Goal: Task Accomplishment & Management: Manage account settings

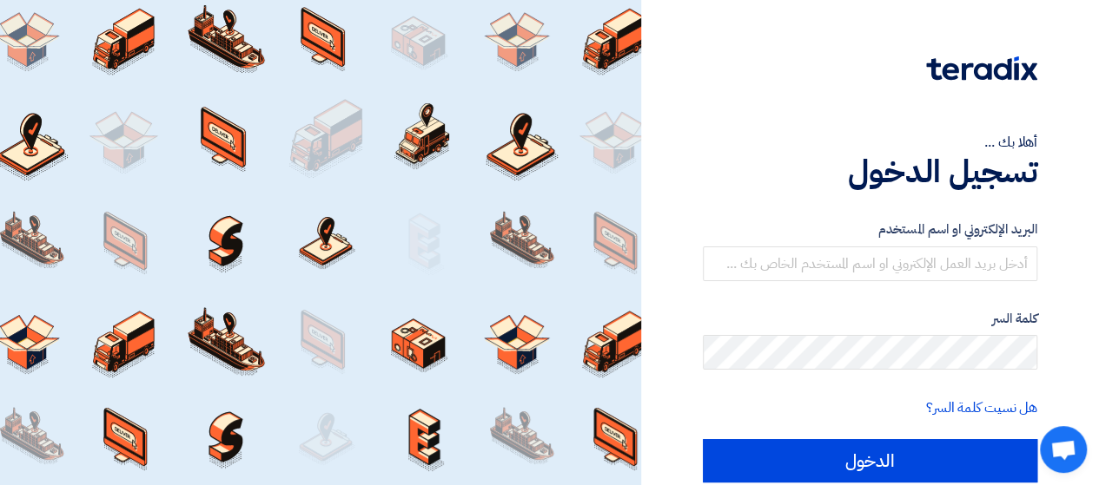
scroll to position [69, 0]
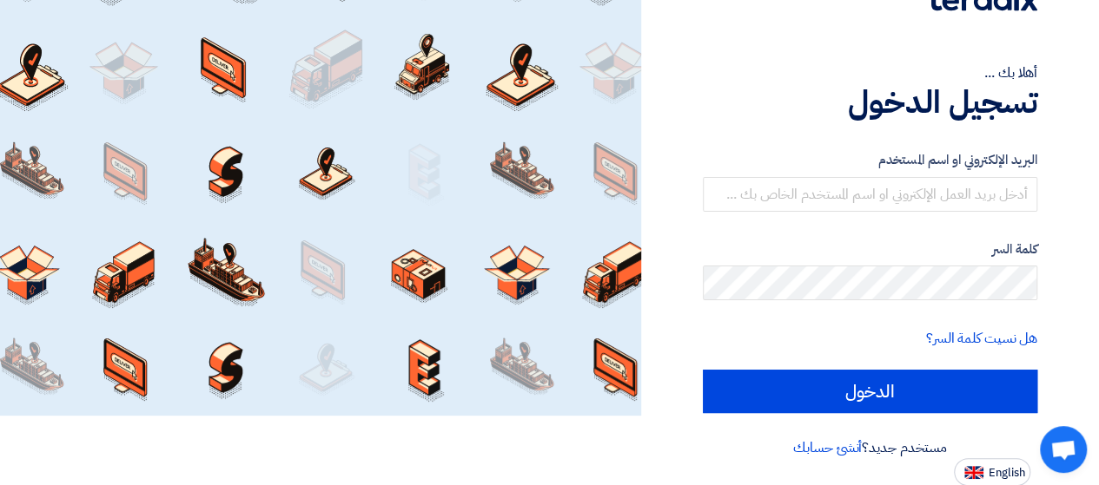
click at [992, 456] on div "مستخدم جديد؟ أنشئ حسابك" at bounding box center [870, 448] width 334 height 21
click at [993, 467] on span "English" at bounding box center [1006, 473] width 36 height 12
type input "Sign in"
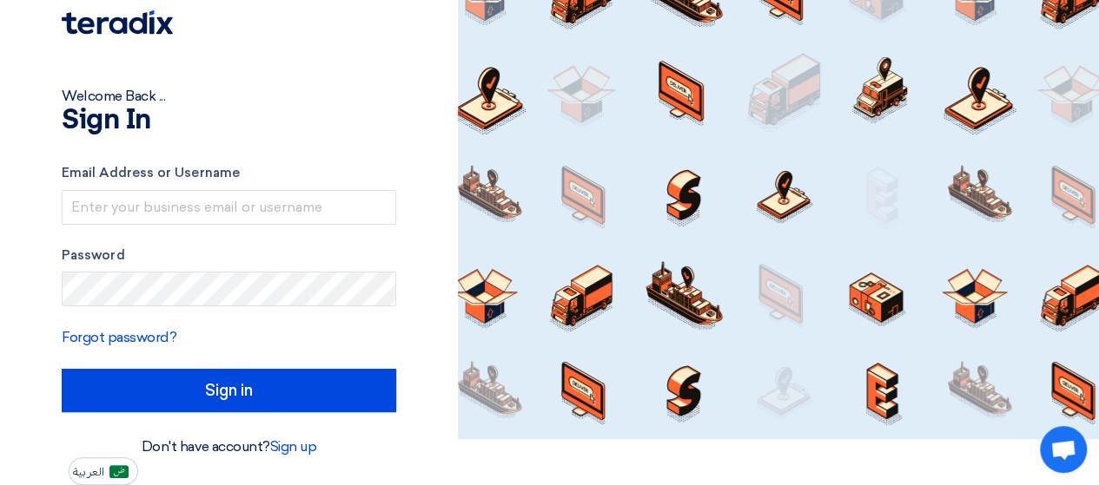
scroll to position [45, 0]
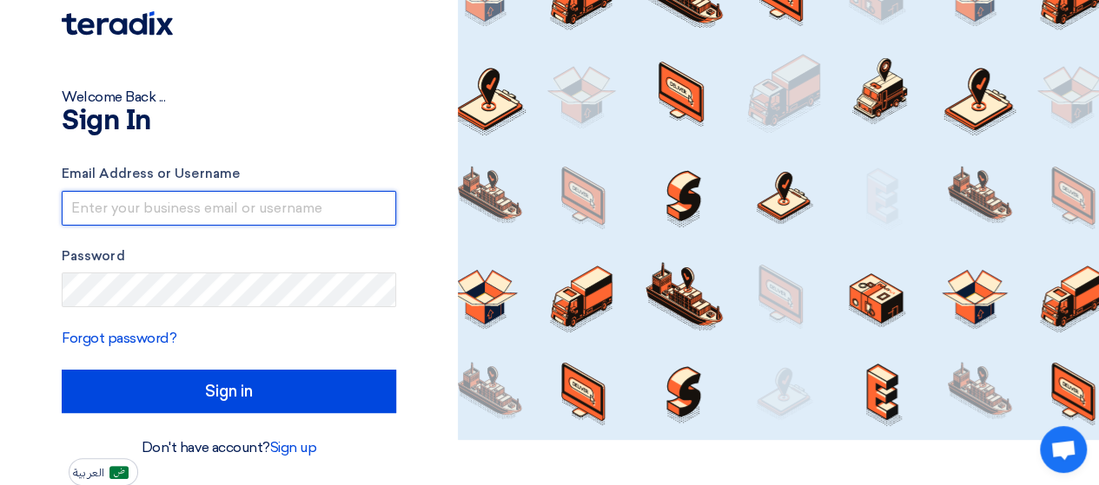
click at [294, 207] on input "text" at bounding box center [229, 208] width 334 height 35
type input "[PERSON_NAME]"
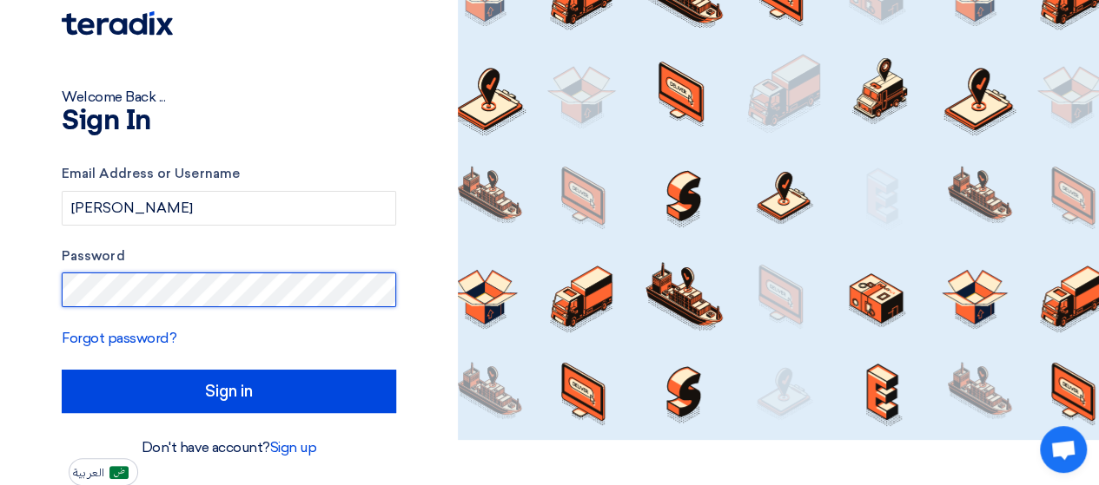
click at [62, 370] on input "Sign in" at bounding box center [229, 391] width 334 height 43
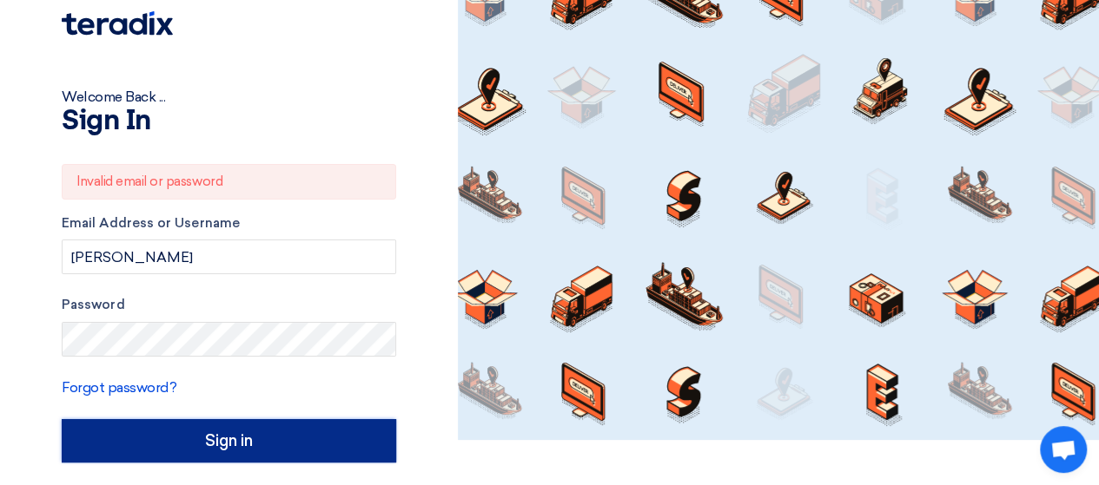
click at [208, 429] on input "Sign in" at bounding box center [229, 440] width 334 height 43
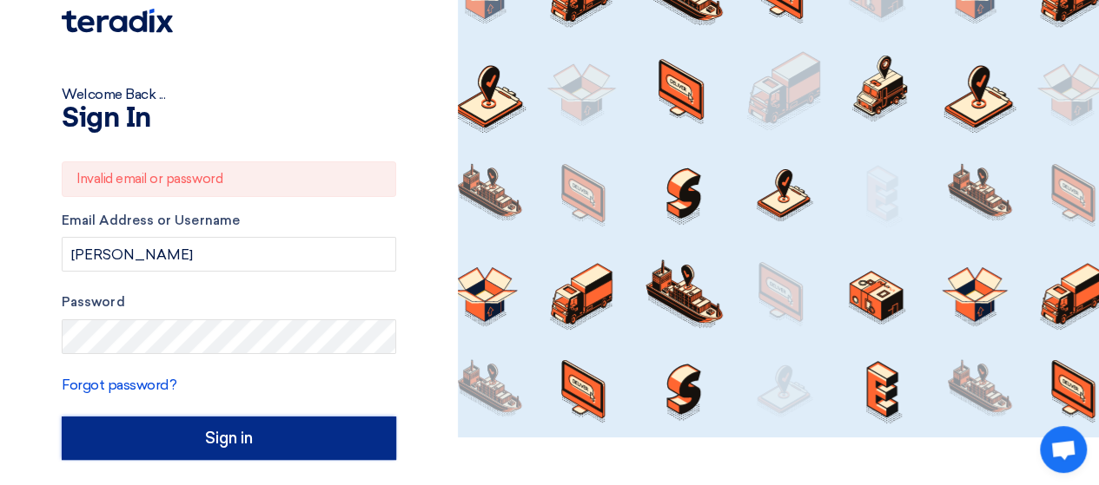
scroll to position [94, 0]
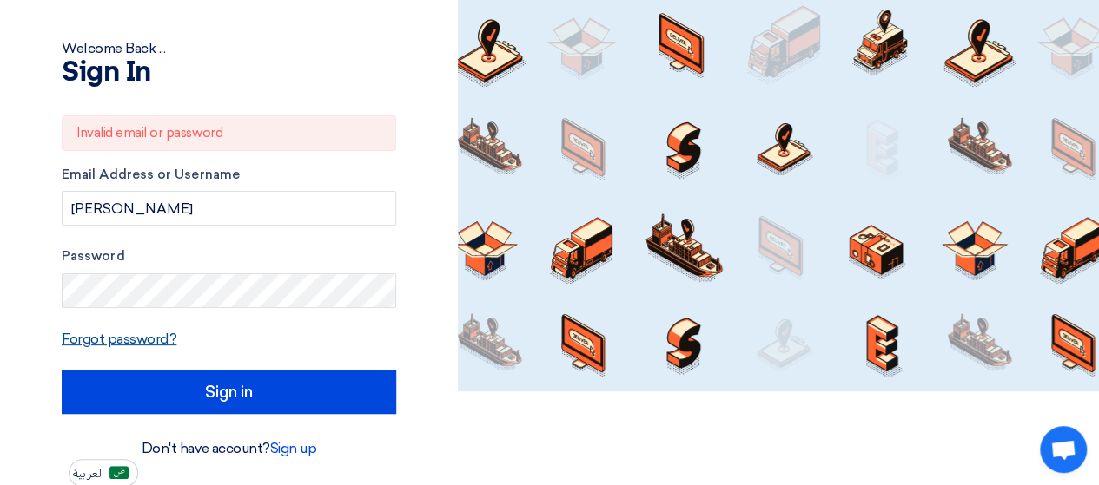
click at [154, 334] on link "Forgot password?" at bounding box center [119, 339] width 115 height 16
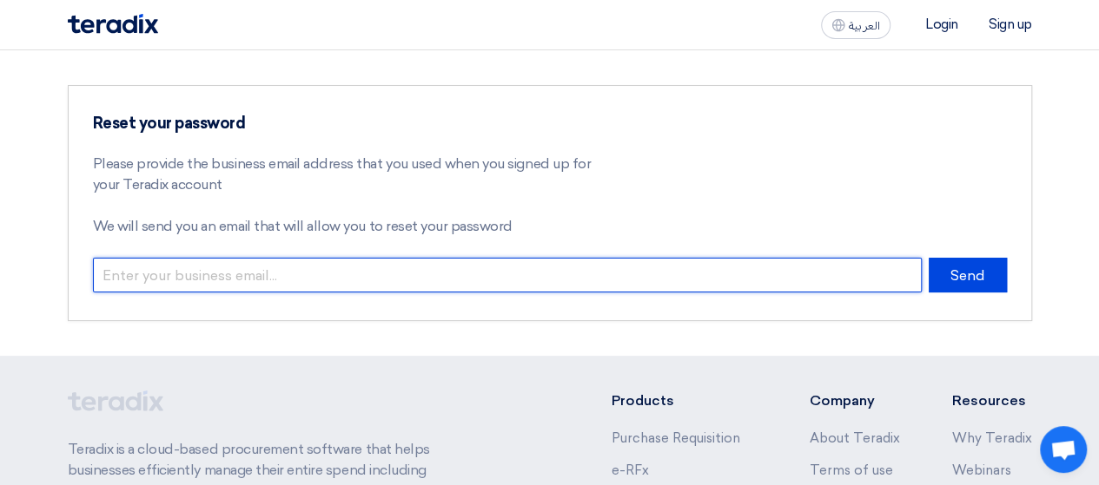
click at [207, 261] on input "email" at bounding box center [507, 275] width 828 height 35
type input "[PERSON_NAME][EMAIL_ADDRESS][DOMAIN_NAME]"
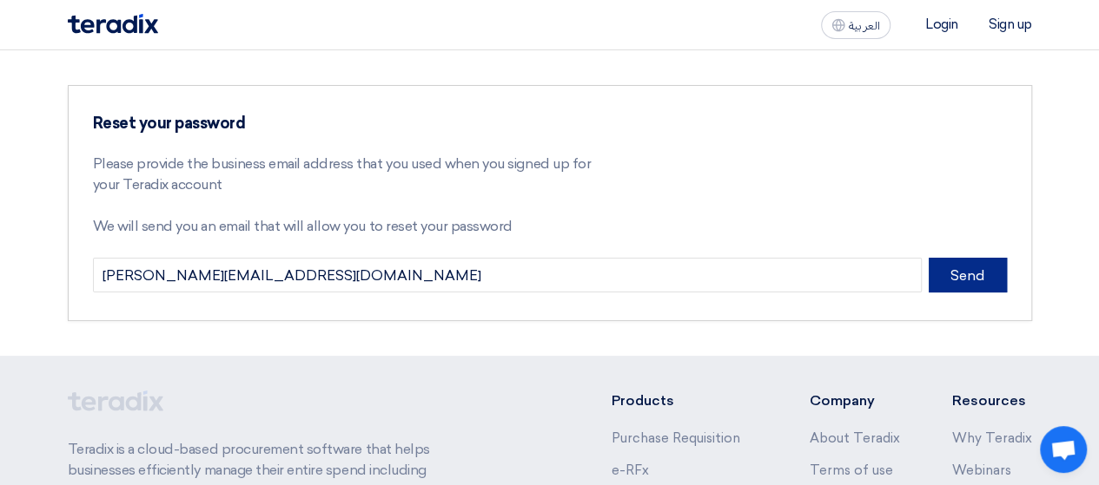
click at [947, 268] on button "Send" at bounding box center [967, 275] width 78 height 35
click at [947, 269] on button "Send" at bounding box center [967, 275] width 78 height 35
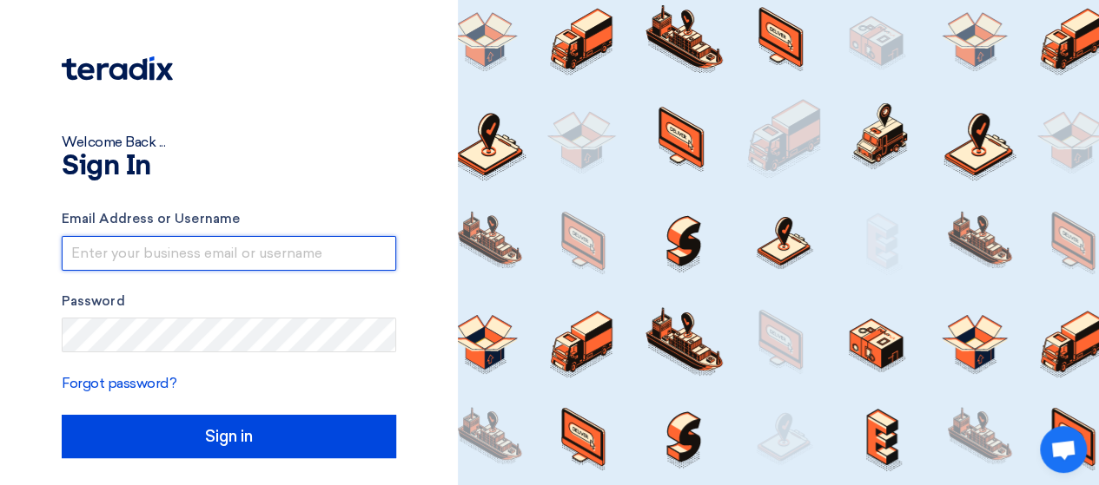
click at [120, 244] on input "text" at bounding box center [229, 253] width 334 height 35
click at [290, 257] on input "[PERSON_NAME]" at bounding box center [229, 253] width 334 height 35
type input "[PERSON_NAME][EMAIL_ADDRESS][DOMAIN_NAME]"
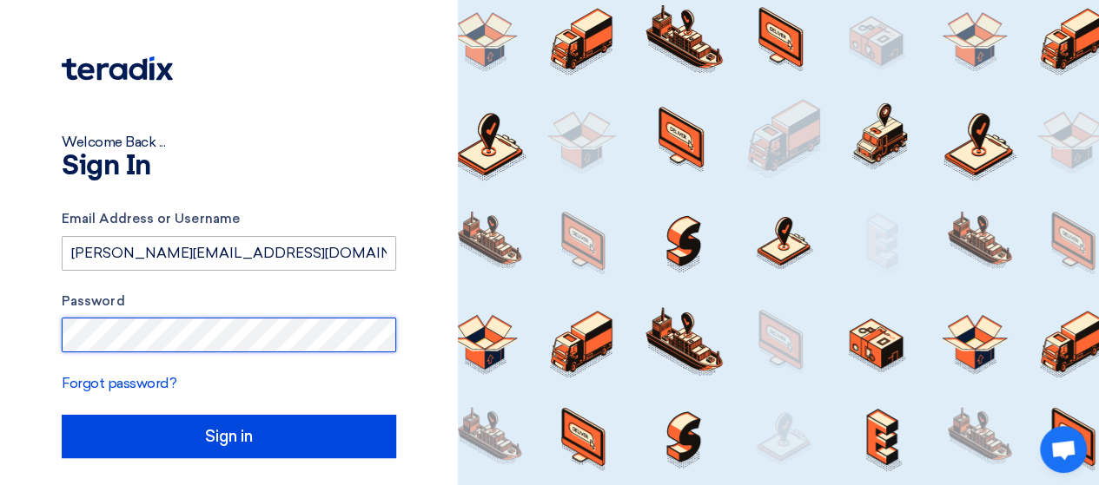
click at [62, 415] on input "Sign in" at bounding box center [229, 436] width 334 height 43
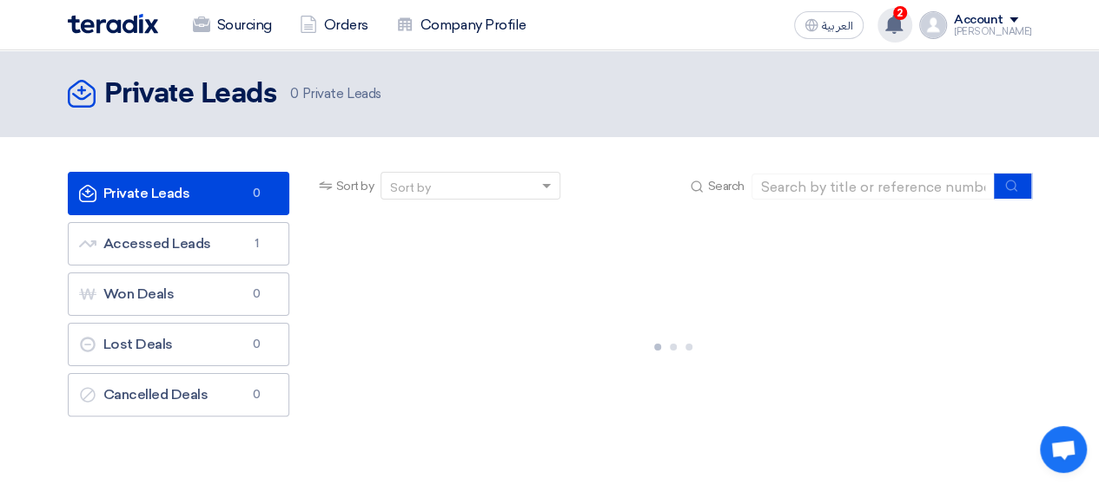
click at [884, 18] on icon at bounding box center [893, 24] width 19 height 19
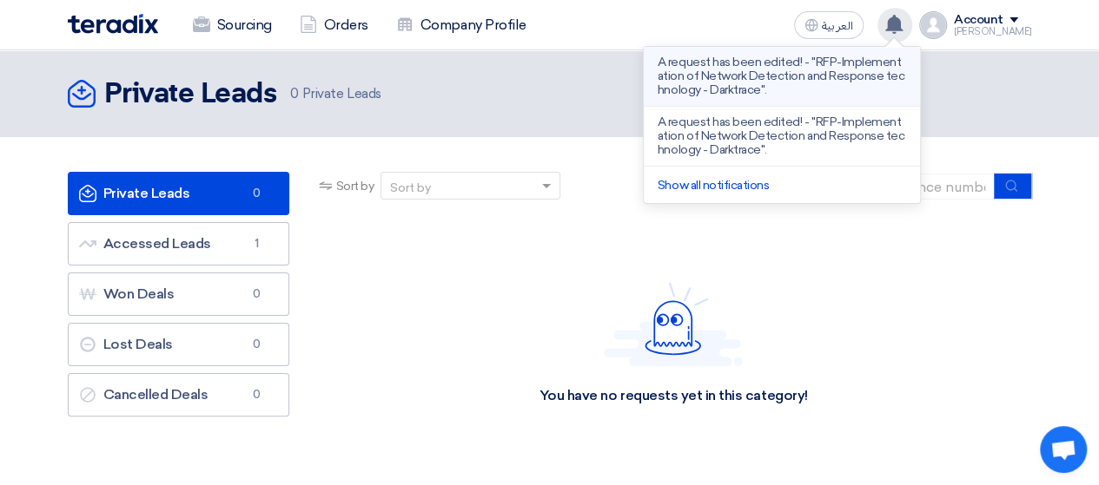
click at [755, 85] on p "A request has been edited! - "RFP-Implementation of Network Detection and Respo…" at bounding box center [781, 77] width 248 height 42
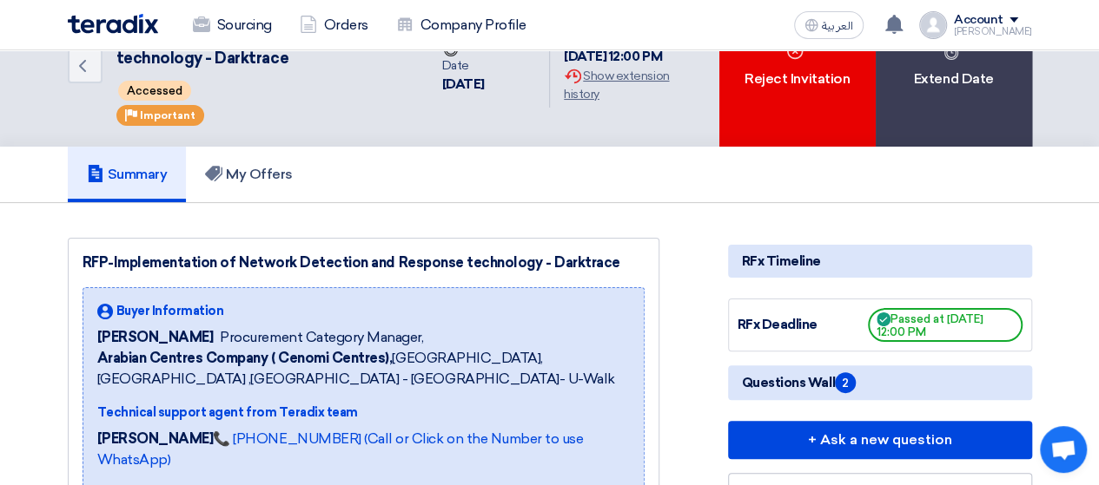
scroll to position [70, 0]
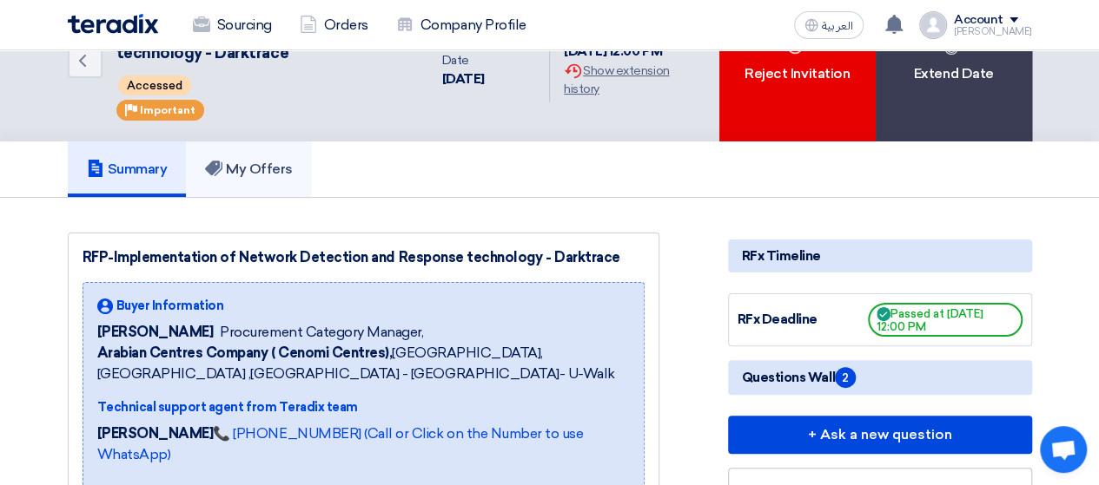
click at [259, 172] on h5 "My Offers" at bounding box center [249, 169] width 88 height 17
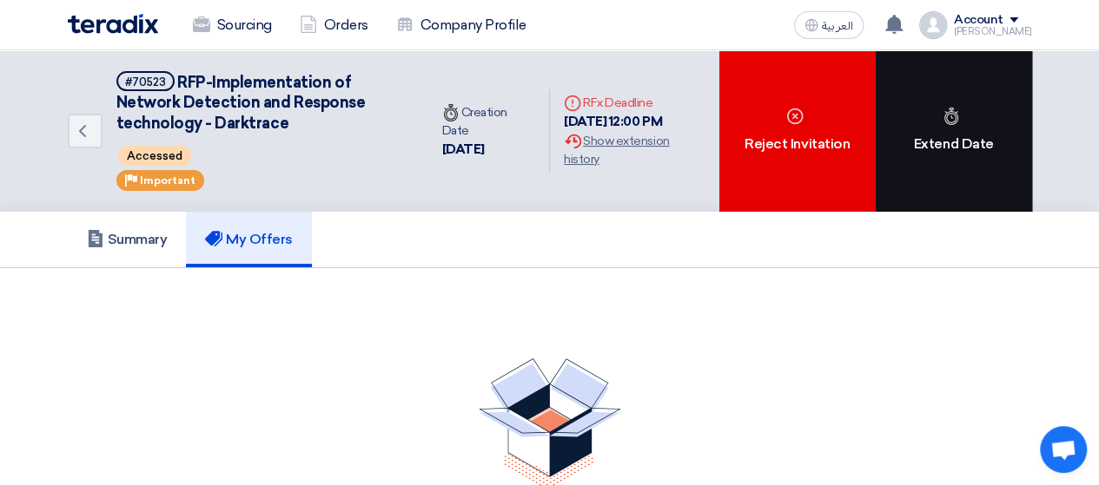
click at [957, 130] on div "Extend Date" at bounding box center [953, 131] width 156 height 162
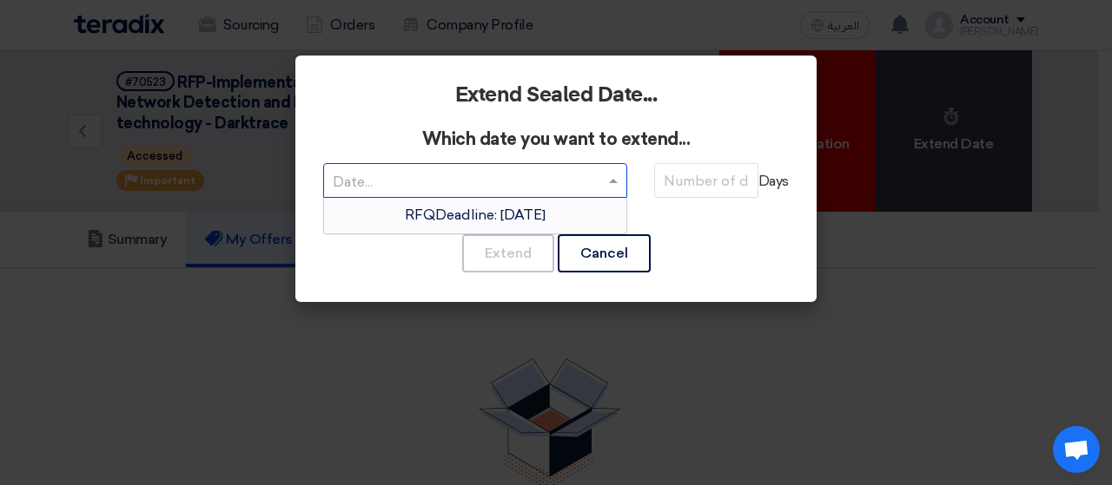
click at [618, 178] on span at bounding box center [615, 180] width 22 height 21
click at [545, 214] on span "RFQDeadline: [DATE]" at bounding box center [475, 215] width 141 height 16
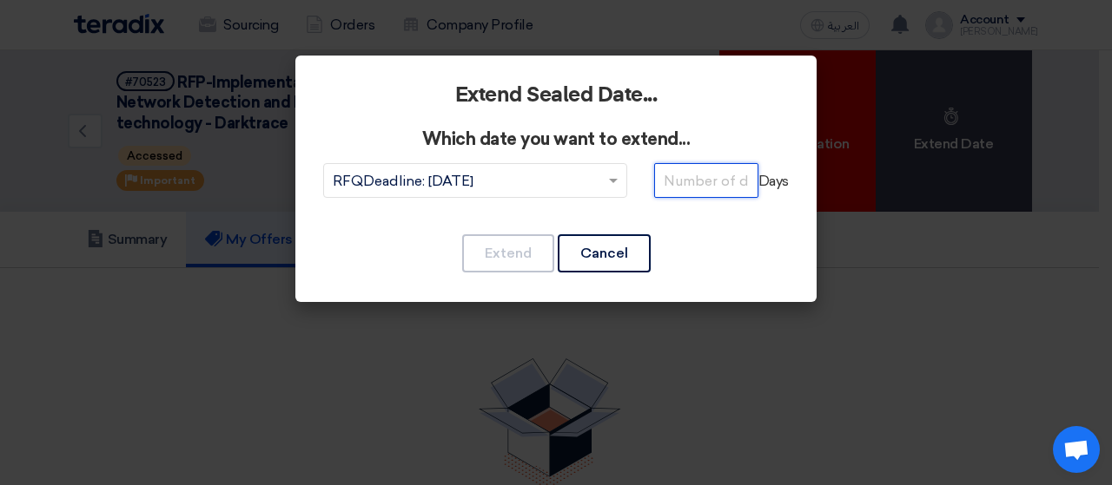
click at [692, 175] on input "number" at bounding box center [706, 180] width 104 height 35
type input "1"
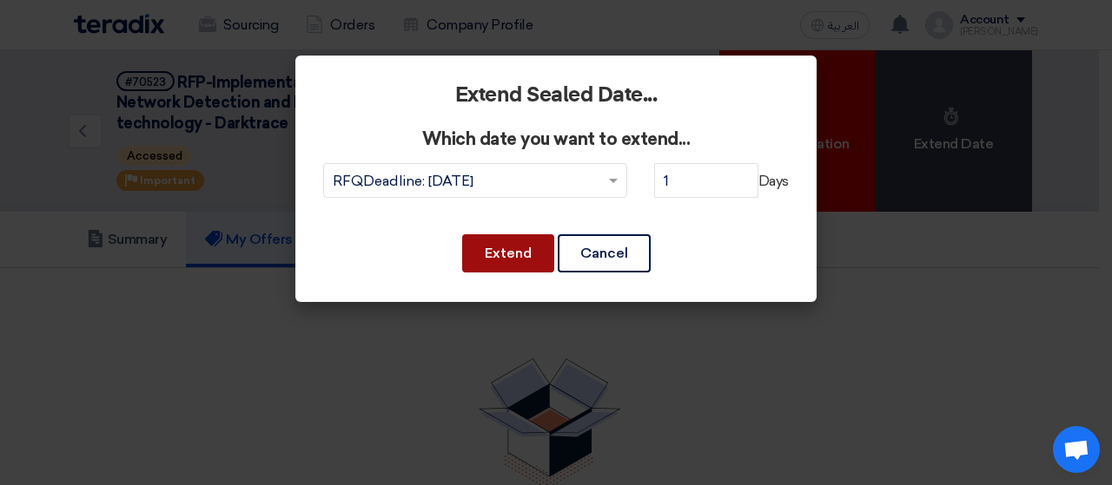
click at [518, 256] on button "Extend" at bounding box center [508, 253] width 92 height 38
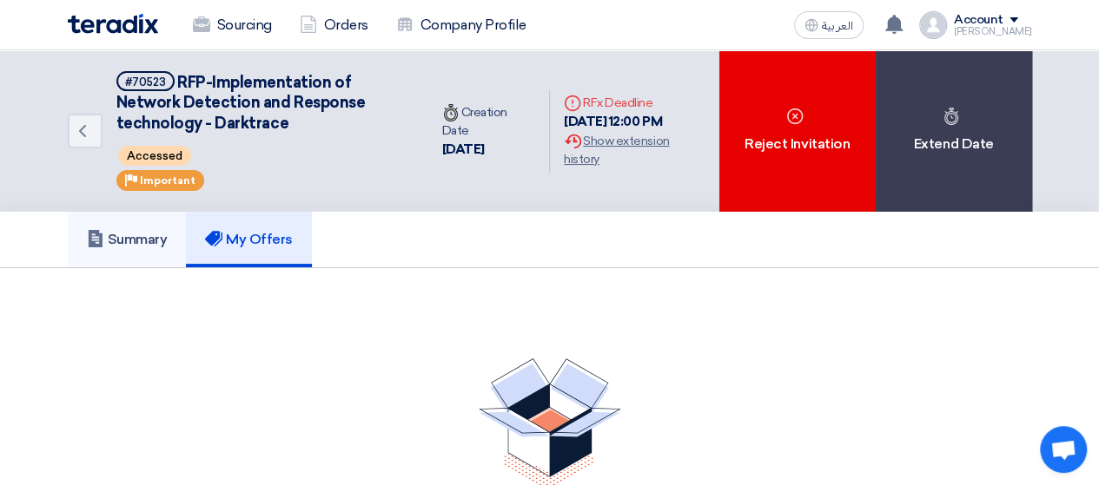
click at [153, 241] on h5 "Summary" at bounding box center [127, 239] width 81 height 17
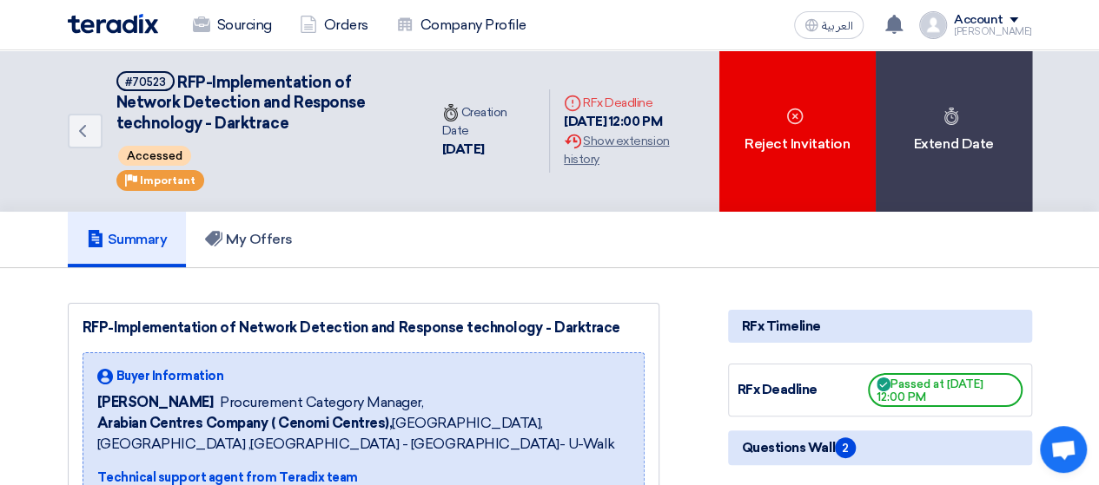
click at [955, 386] on span "Passed at [DATE] 12:00 PM" at bounding box center [945, 390] width 155 height 34
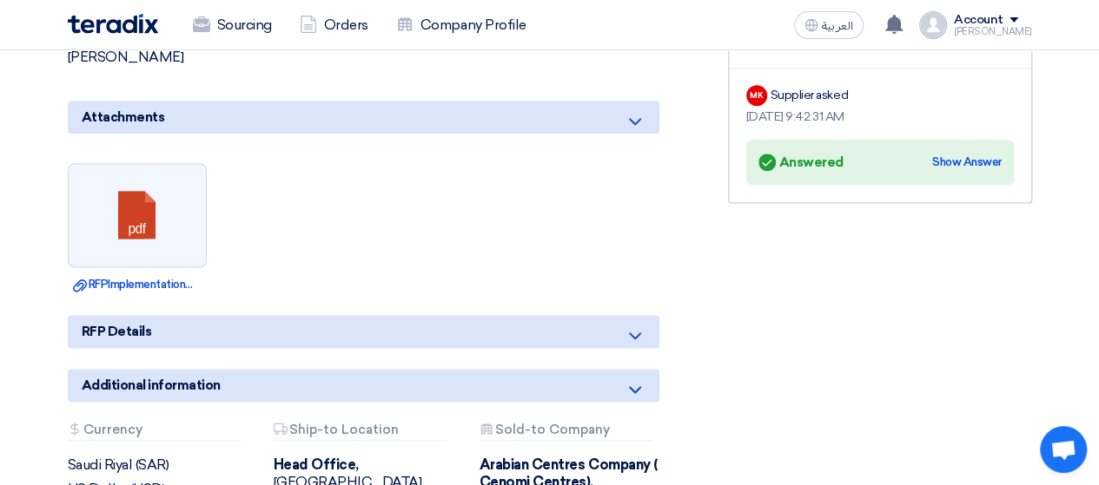
scroll to position [1042, 0]
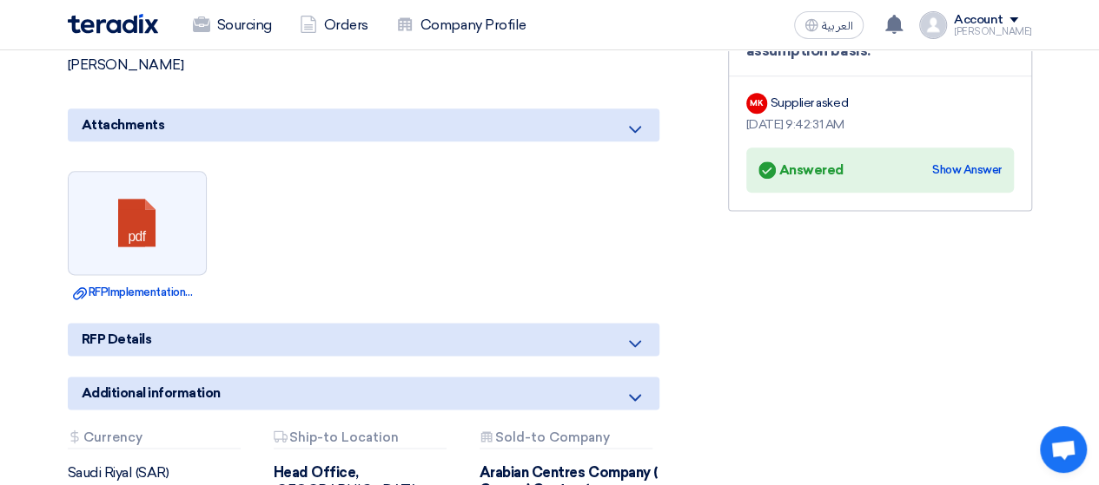
click at [634, 342] on icon at bounding box center [634, 343] width 21 height 21
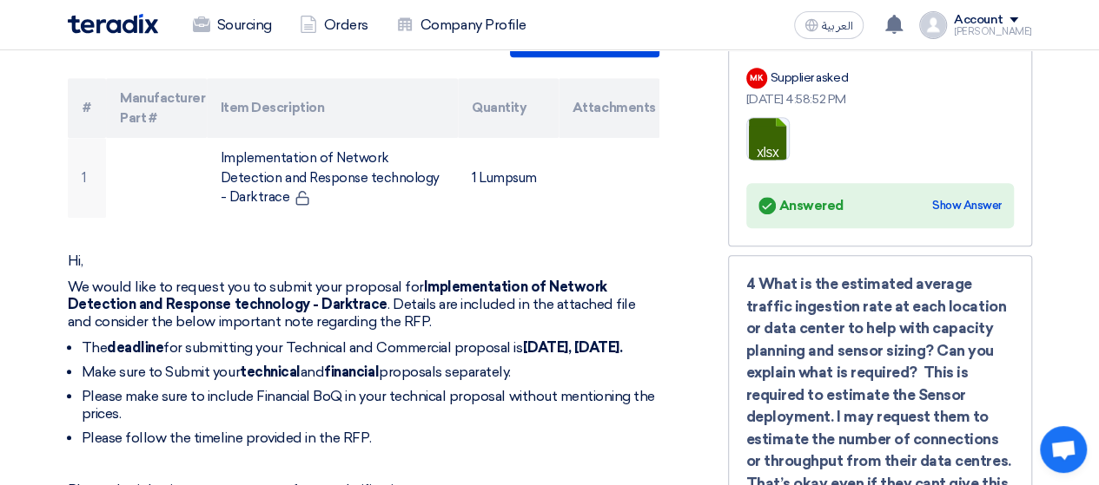
scroll to position [561, 0]
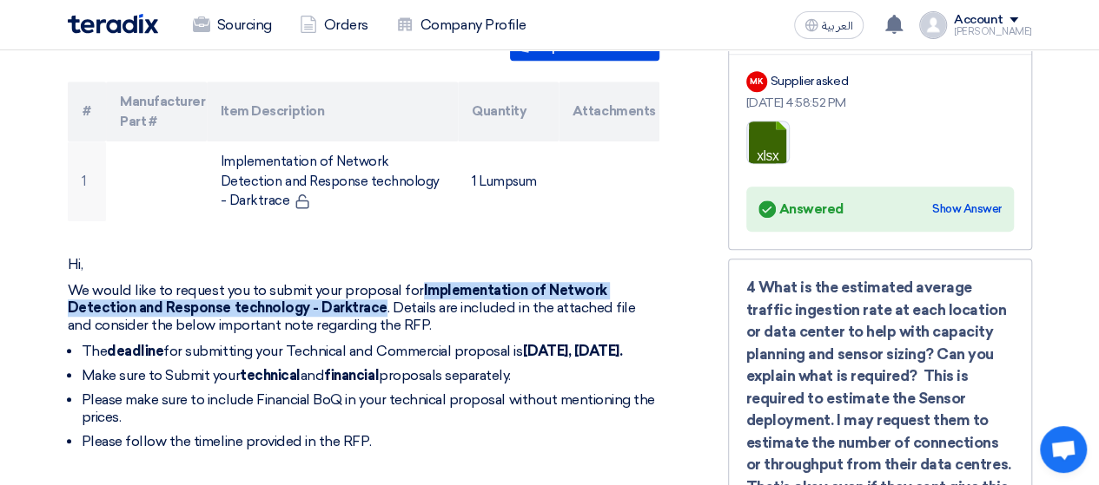
drag, startPoint x: 417, startPoint y: 263, endPoint x: 373, endPoint y: 288, distance: 50.2
click at [373, 288] on p "We would like to request you to submit your proposal for Implementation of Netw…" at bounding box center [363, 308] width 591 height 52
copy strong "Implementation of Network Detection and Response technology - Darktrace"
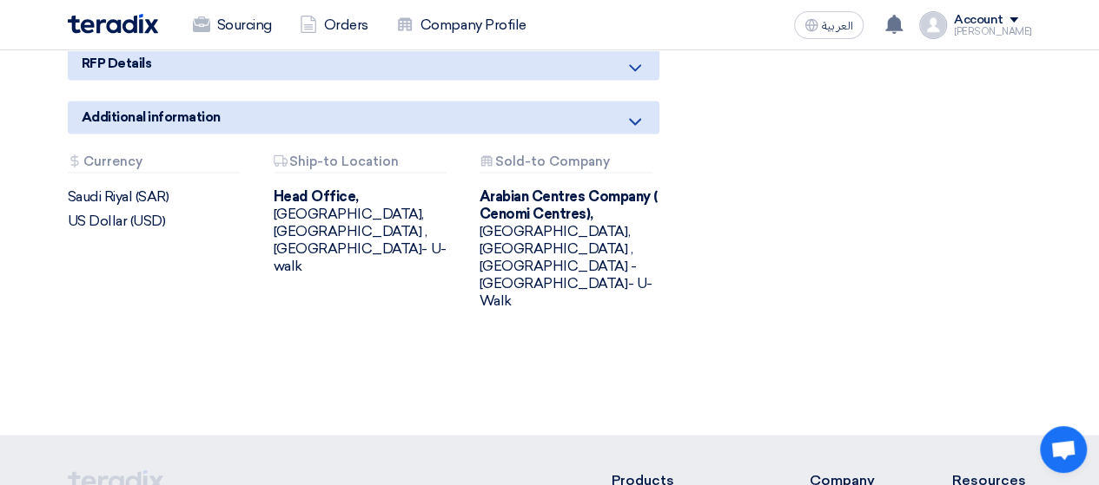
scroll to position [1334, 0]
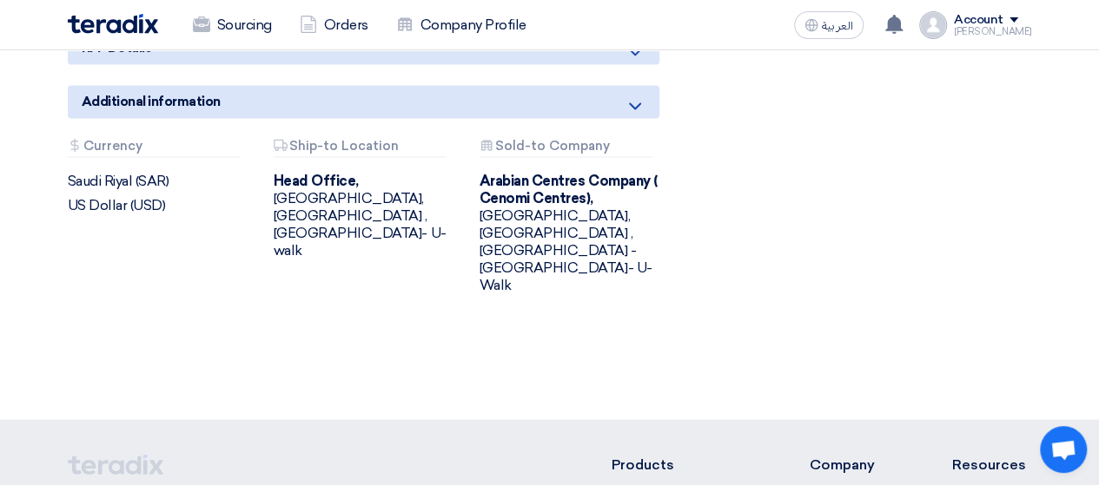
drag, startPoint x: 575, startPoint y: 345, endPoint x: 234, endPoint y: 305, distance: 342.8
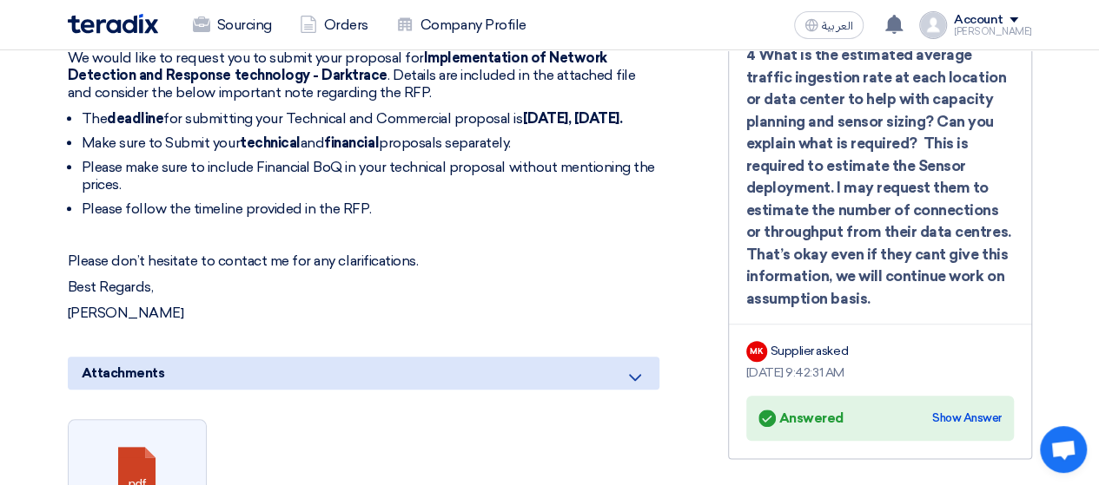
scroll to position [726, 0]
